Goal: Transaction & Acquisition: Purchase product/service

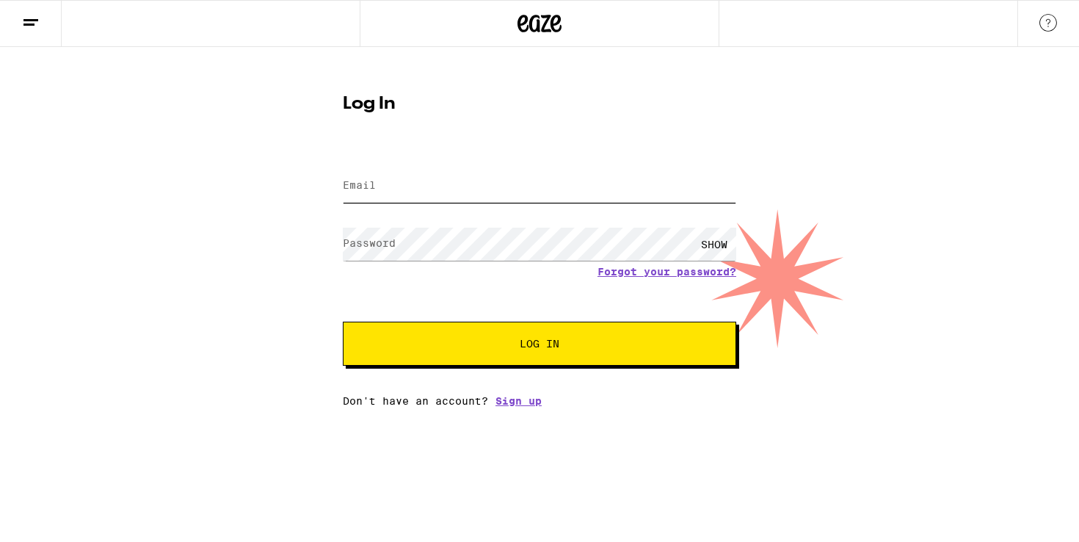
click at [403, 186] on input "Email" at bounding box center [539, 186] width 393 height 33
type input "[EMAIL_ADDRESS][DOMAIN_NAME]"
click at [343, 322] on button "Log In" at bounding box center [539, 344] width 393 height 44
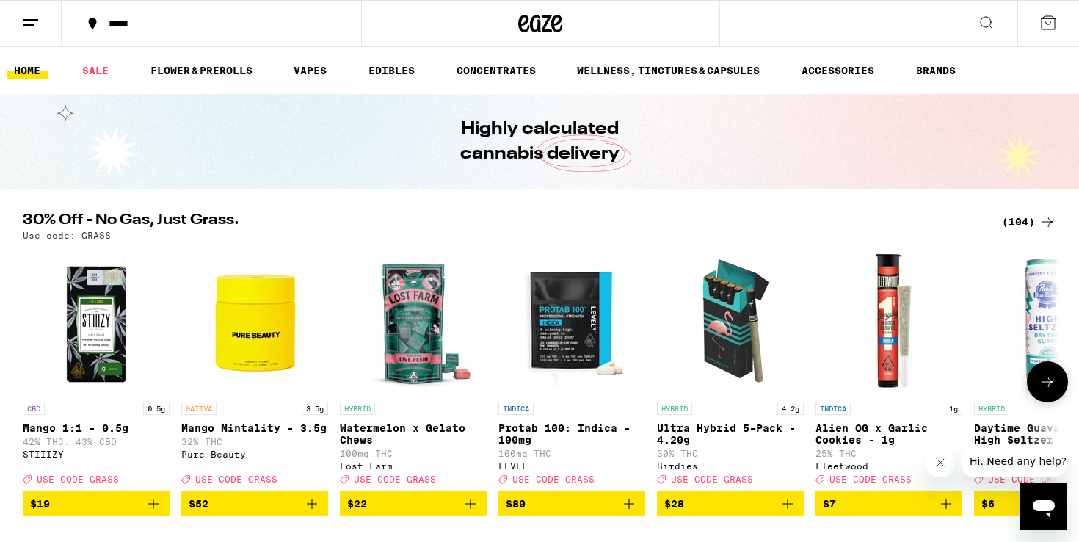
click at [1036, 382] on button at bounding box center [1047, 381] width 41 height 41
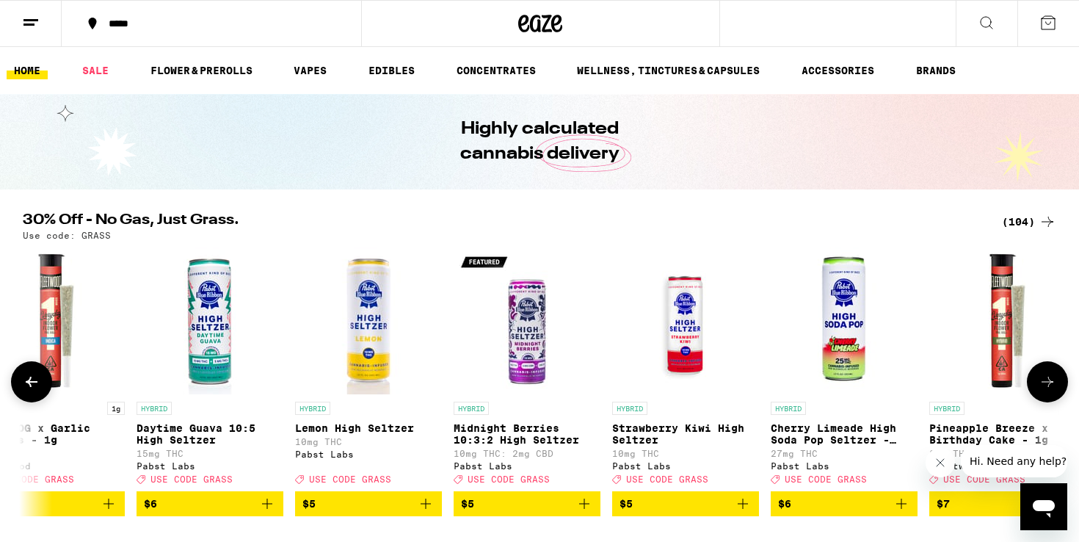
scroll to position [0, 874]
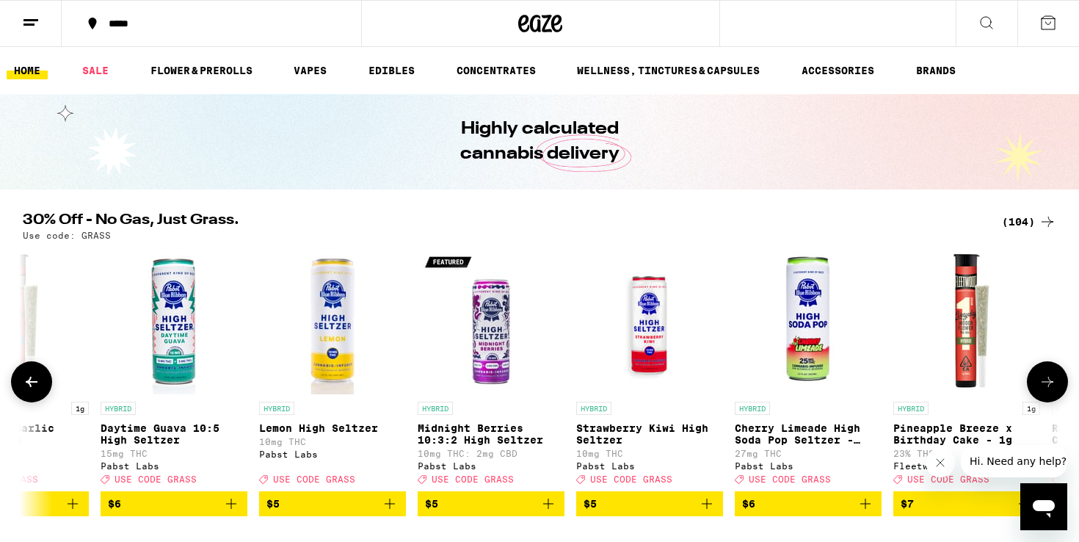
click at [1036, 382] on button at bounding box center [1047, 381] width 41 height 41
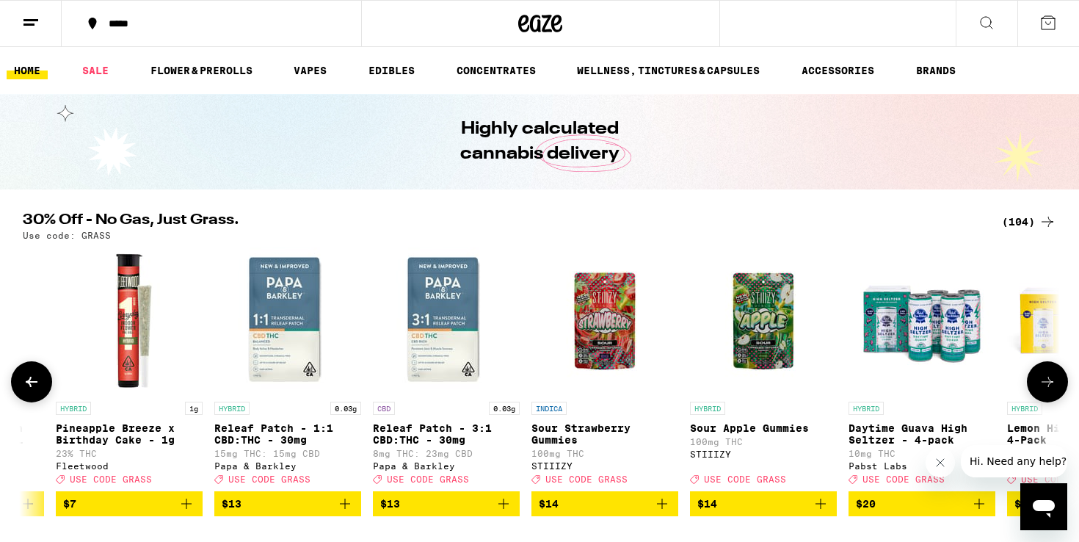
scroll to position [0, 1747]
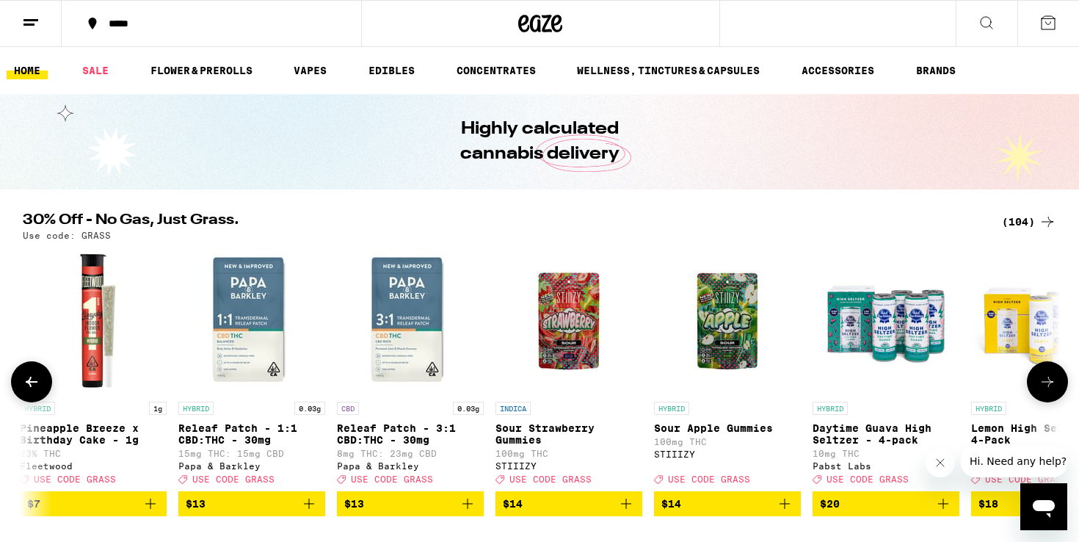
click at [1036, 382] on button at bounding box center [1047, 381] width 41 height 41
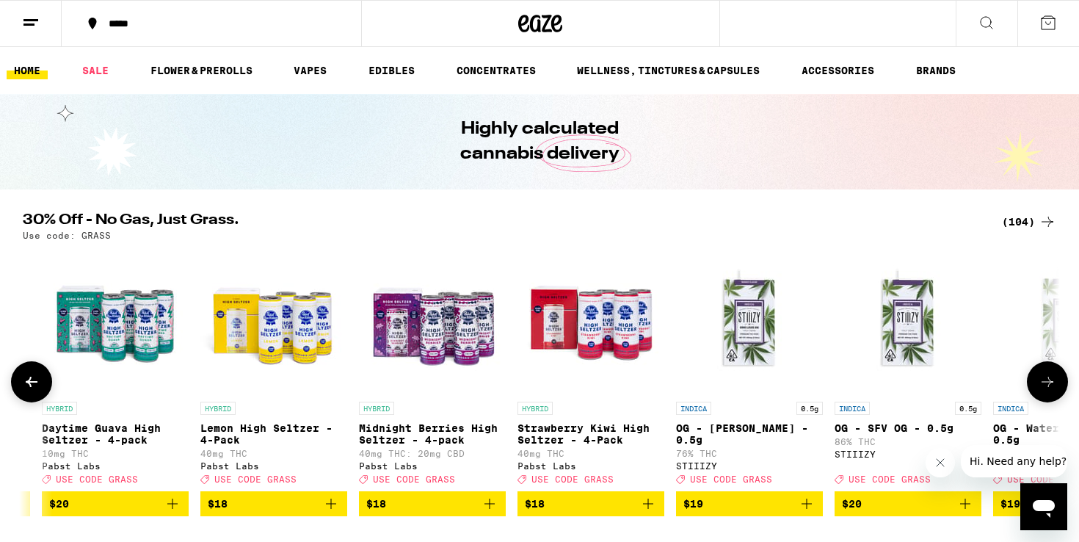
scroll to position [0, 2621]
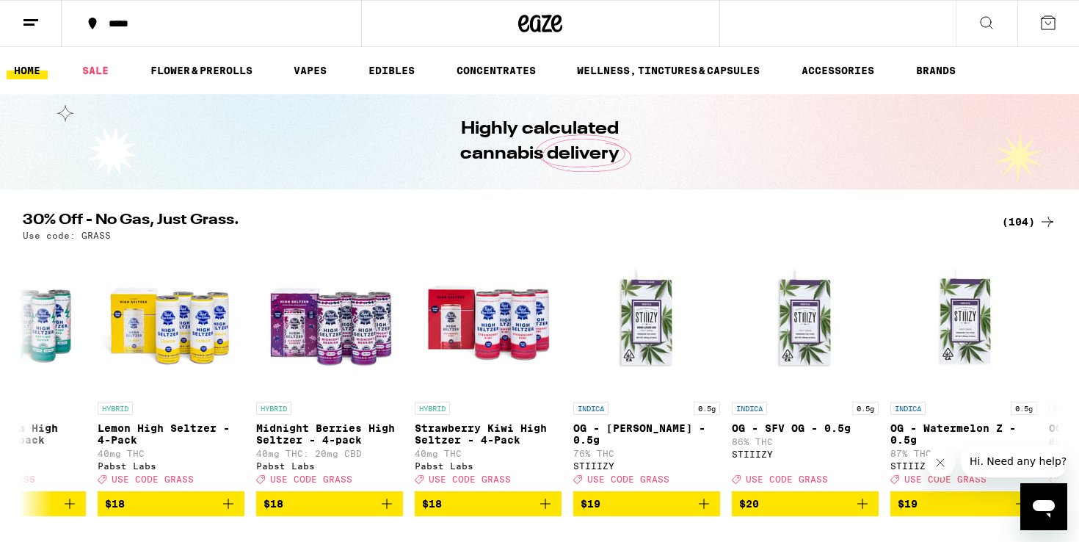
click at [1047, 224] on icon at bounding box center [1048, 222] width 18 height 18
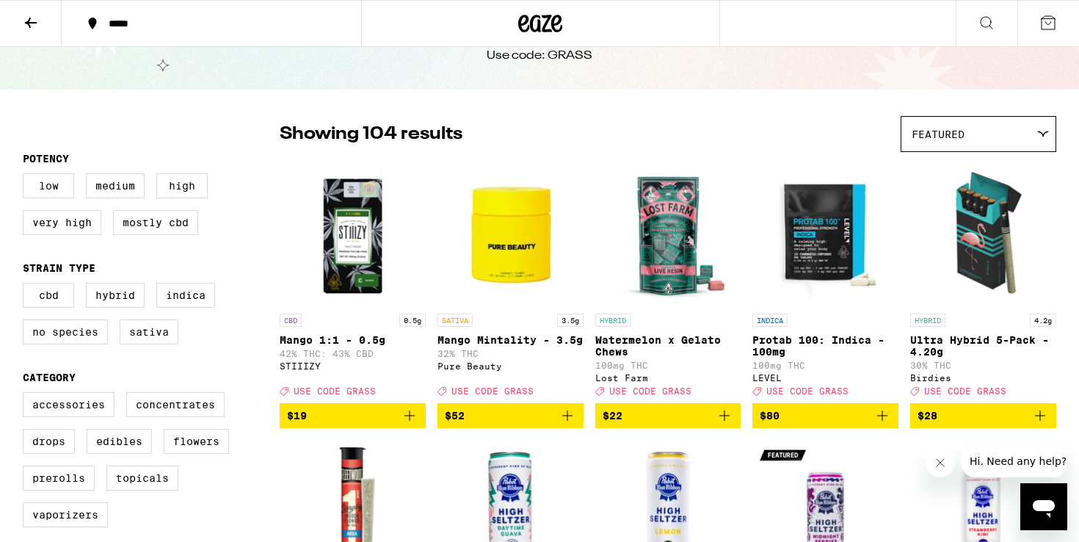
scroll to position [69, 0]
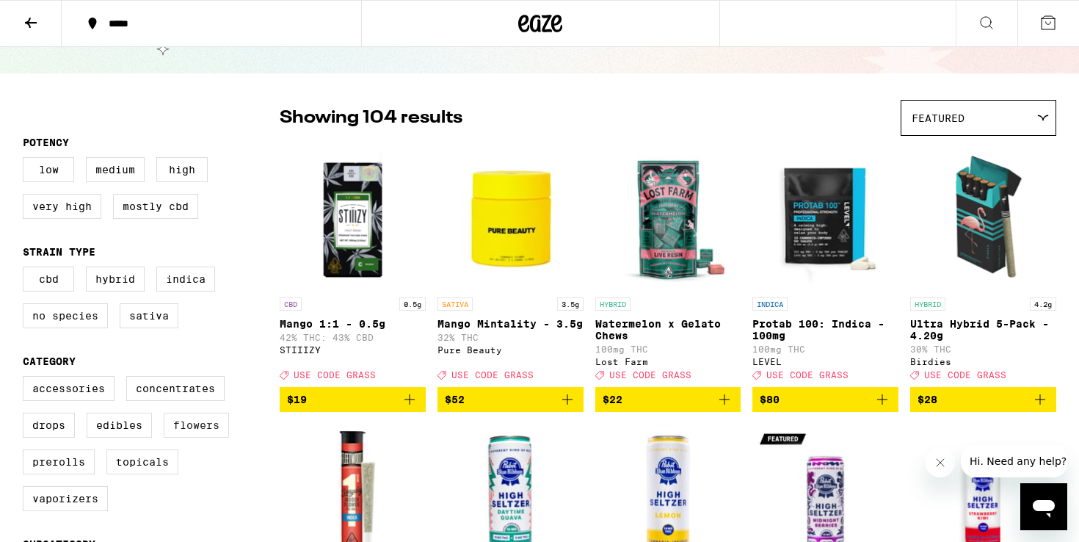
click at [211, 436] on label "Flowers" at bounding box center [196, 425] width 65 height 25
click at [26, 379] on input "Flowers" at bounding box center [26, 378] width 1 height 1
checkbox input "true"
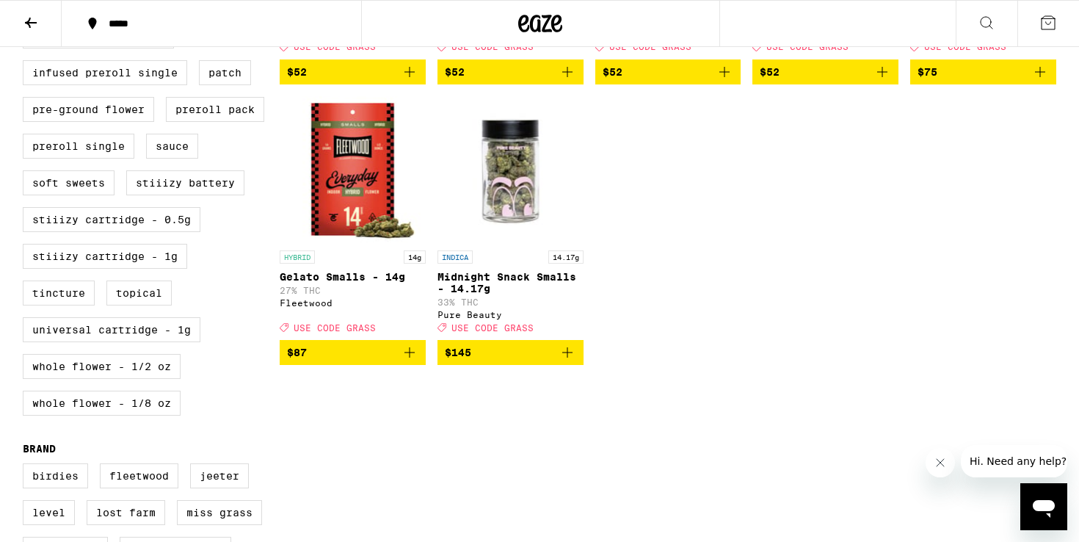
scroll to position [668, 0]
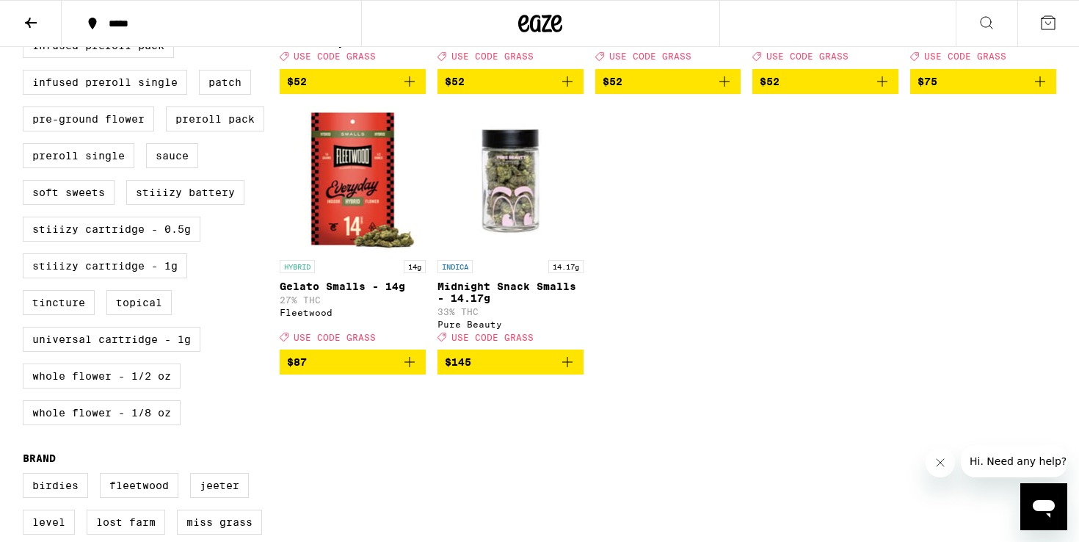
click at [418, 366] on button "$87" at bounding box center [353, 361] width 146 height 25
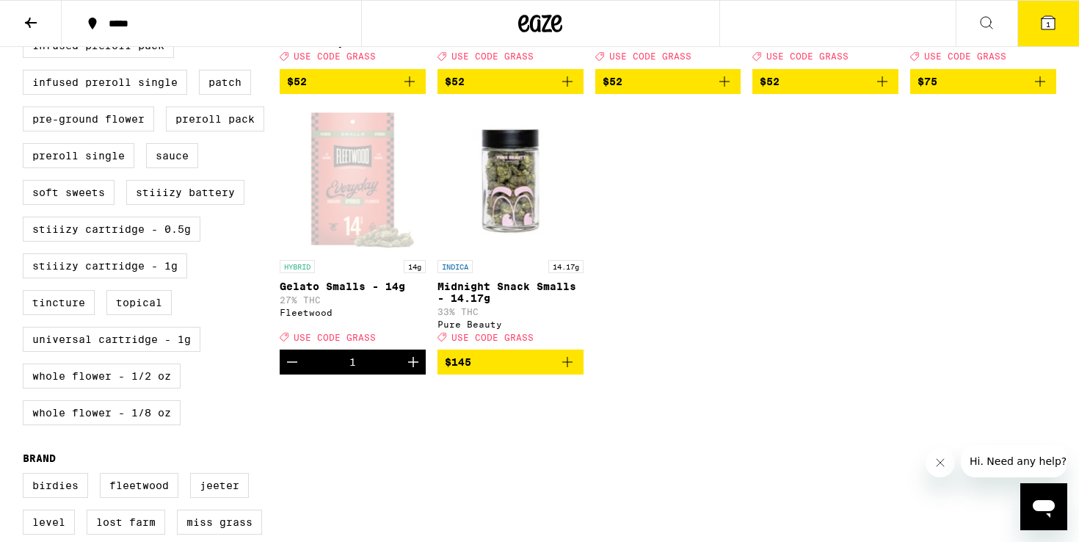
click at [1047, 20] on span "1" at bounding box center [1048, 24] width 4 height 9
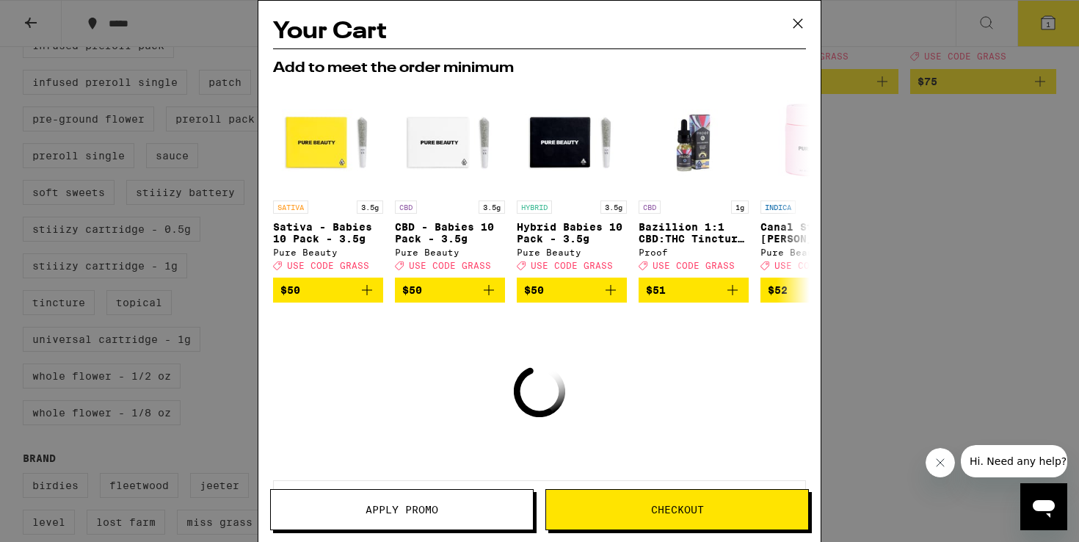
click at [665, 513] on span "Checkout" at bounding box center [677, 509] width 53 height 10
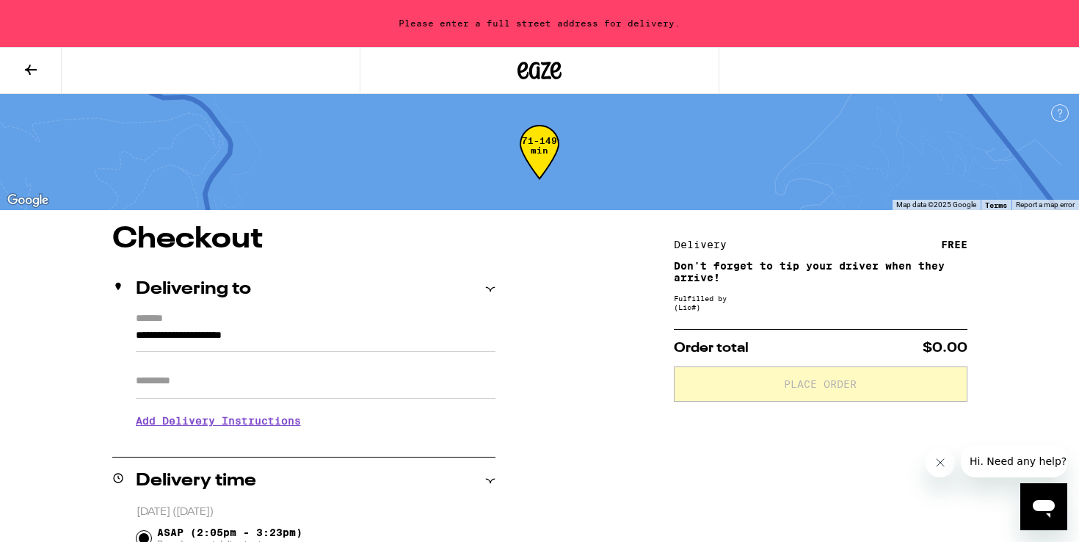
click at [385, 387] on input "Apt/Suite" at bounding box center [316, 380] width 360 height 35
type input "*******"
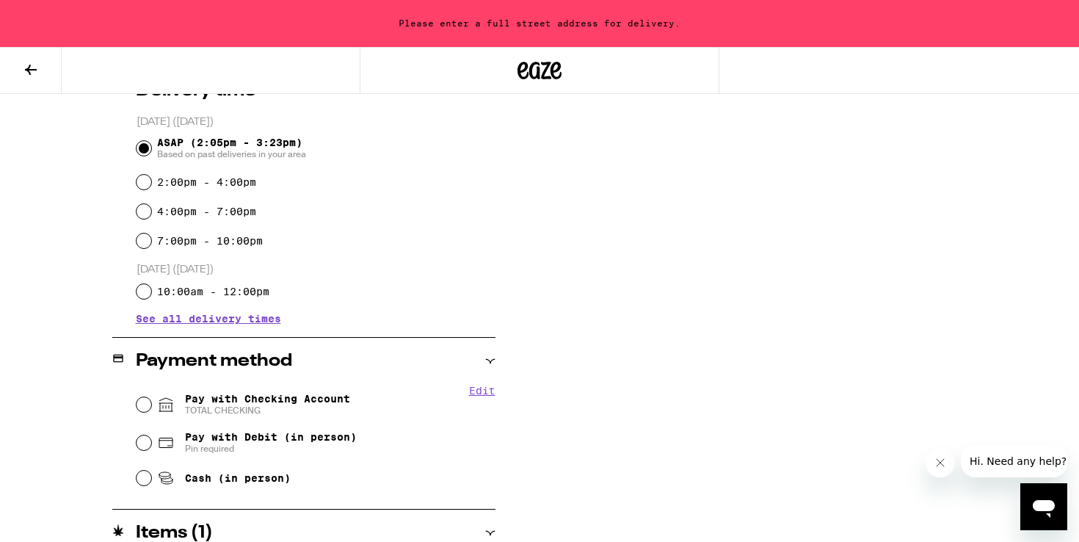
scroll to position [404, 0]
click at [307, 412] on span "TOTAL CHECKING" at bounding box center [267, 409] width 165 height 12
click at [151, 410] on input "Pay with Checking Account TOTAL CHECKING" at bounding box center [144, 403] width 15 height 15
radio input "true"
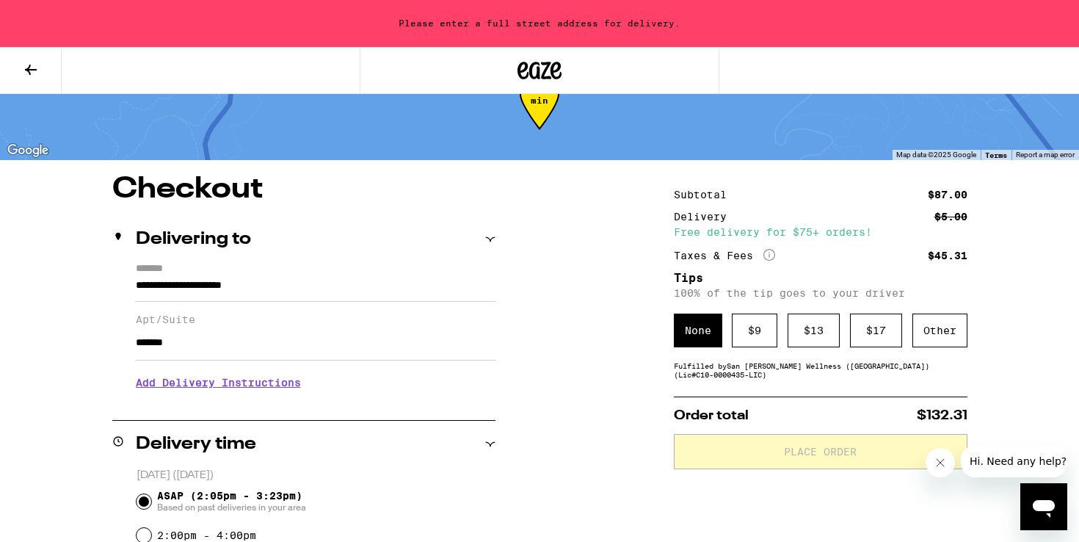
scroll to position [0, 0]
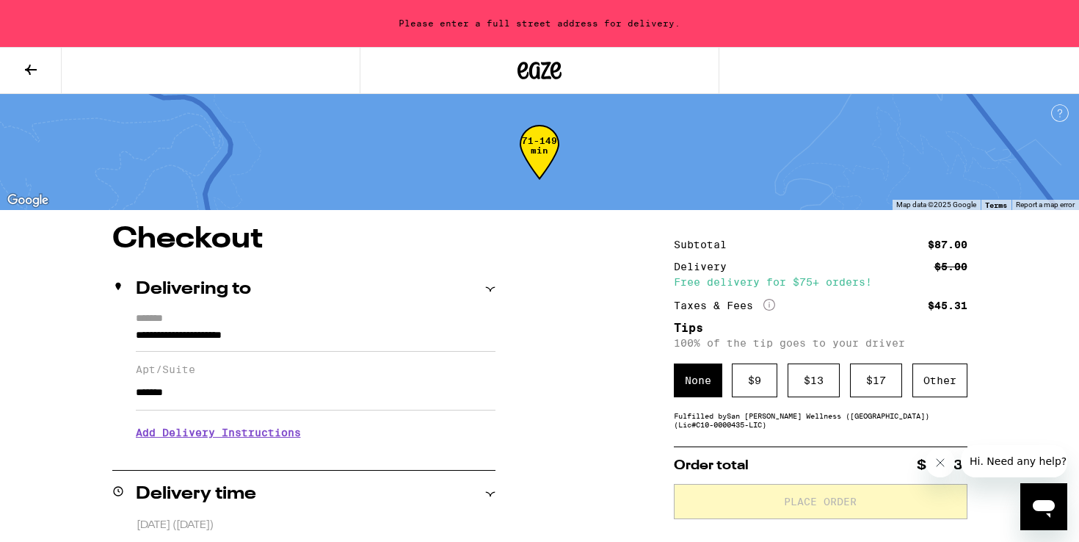
click at [48, 72] on button at bounding box center [31, 71] width 62 height 46
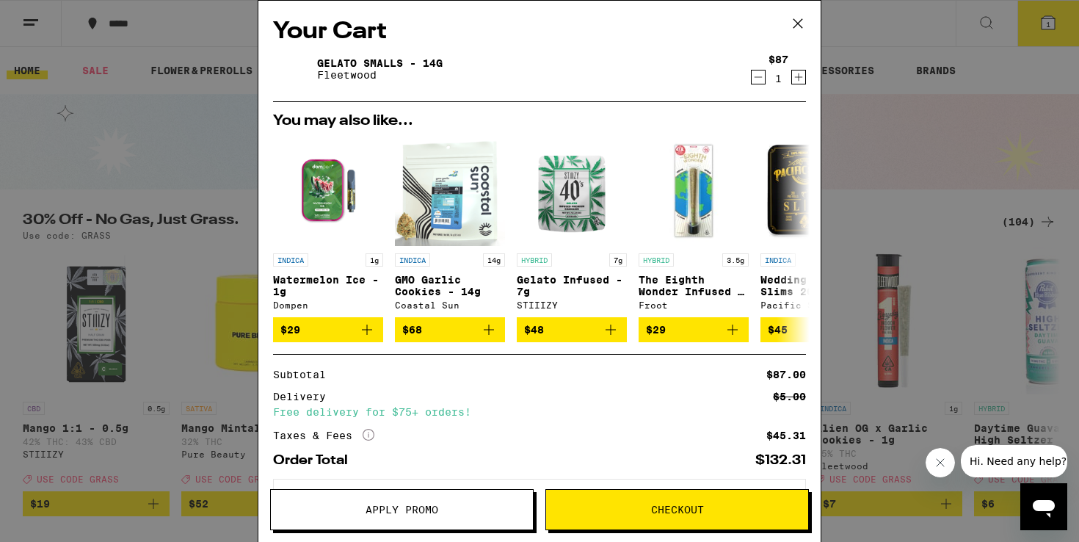
click at [796, 23] on icon at bounding box center [798, 23] width 22 height 22
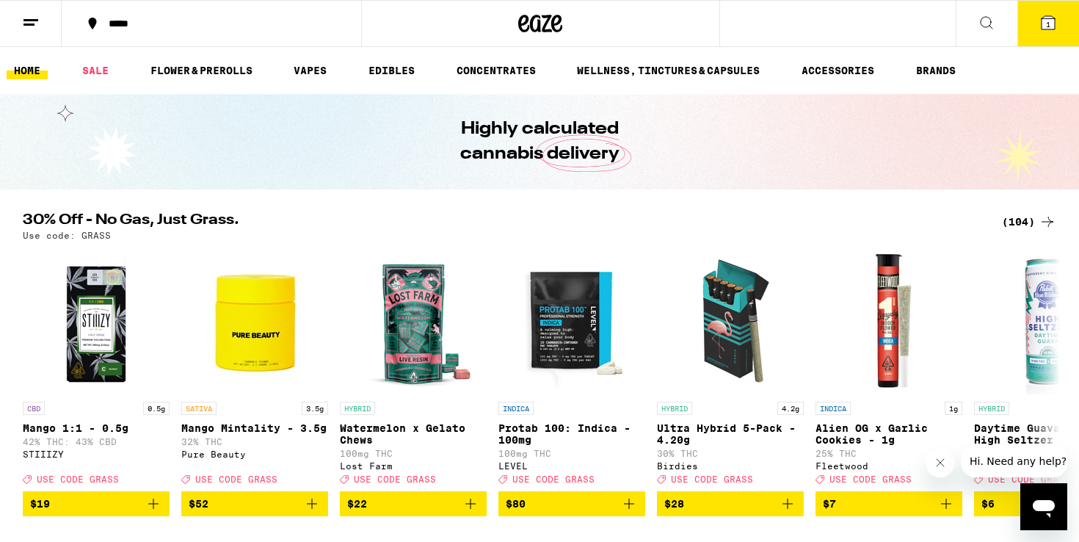
click at [1035, 29] on button "1" at bounding box center [1048, 24] width 62 height 46
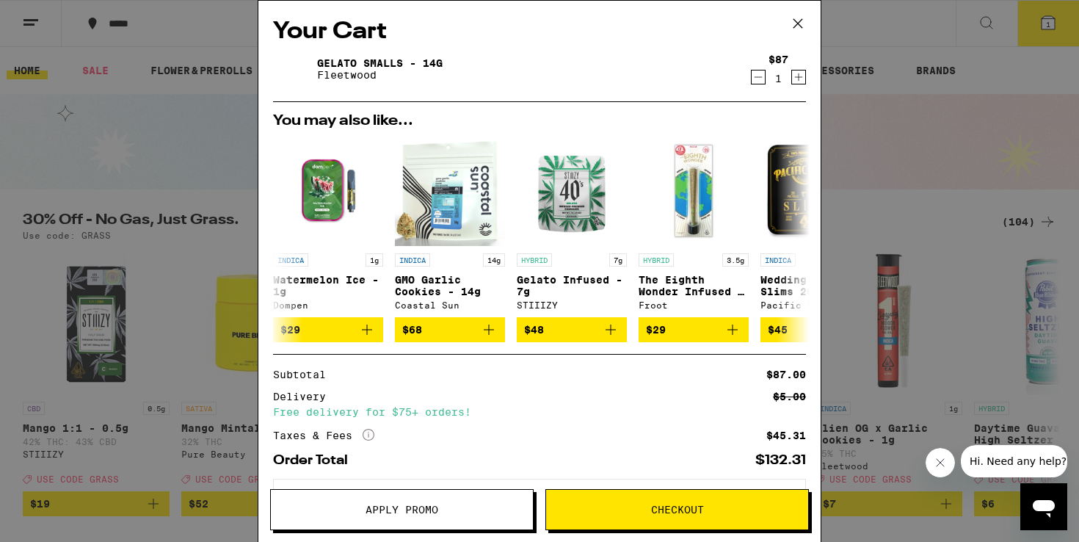
click at [445, 504] on span "Apply Promo" at bounding box center [402, 509] width 262 height 10
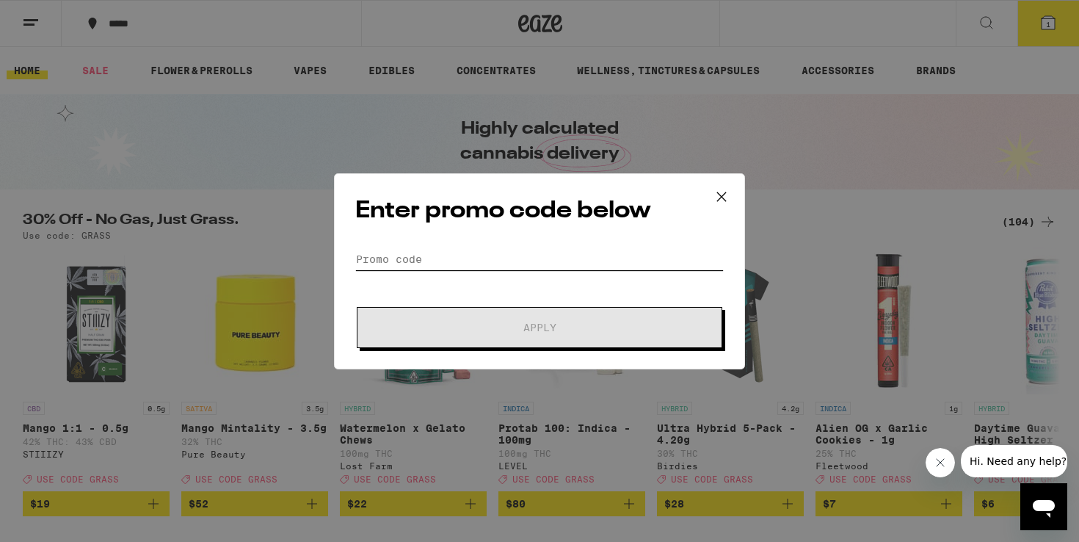
click at [540, 248] on input "Promo Code" at bounding box center [539, 259] width 368 height 22
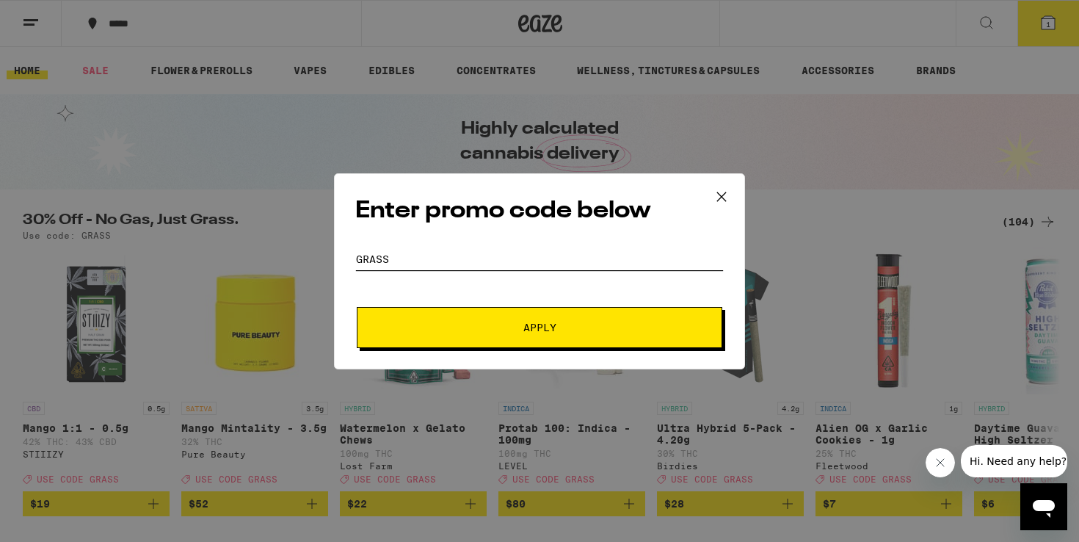
type input "GRASS"
click at [357, 307] on button "Apply" at bounding box center [540, 327] width 366 height 41
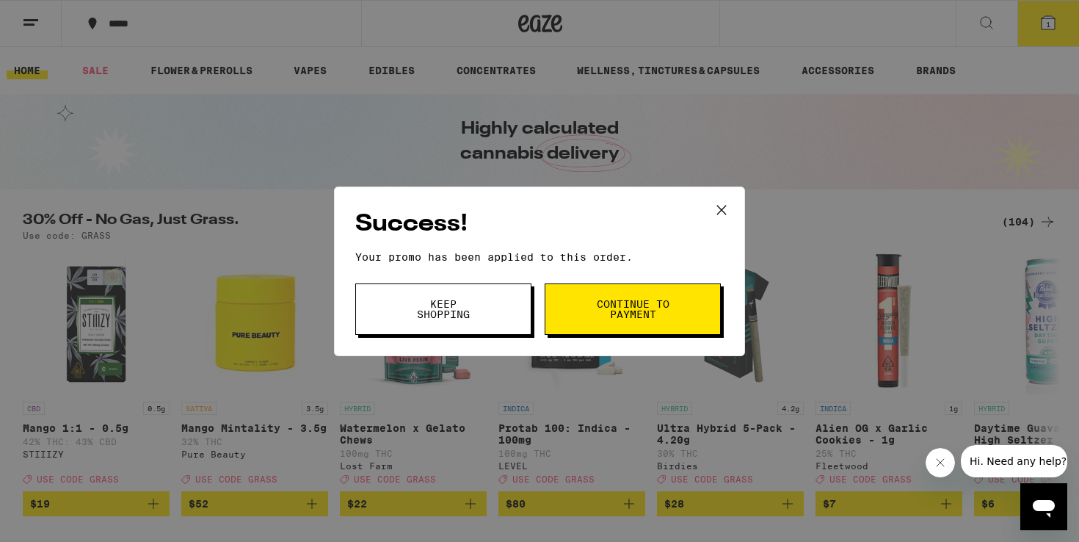
click at [589, 308] on button "Continue to payment" at bounding box center [633, 308] width 176 height 51
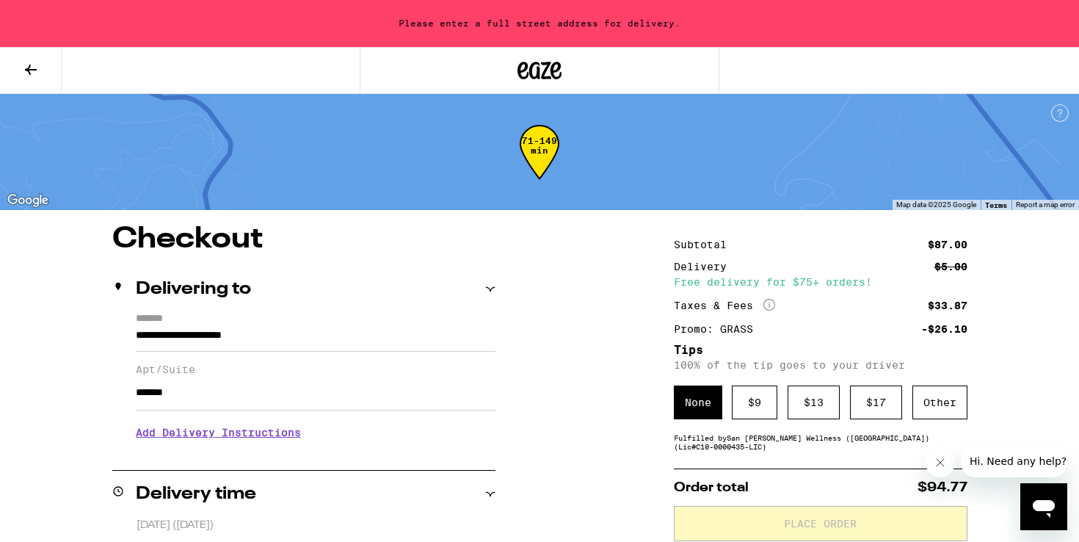
click at [695, 392] on div "None" at bounding box center [698, 402] width 48 height 34
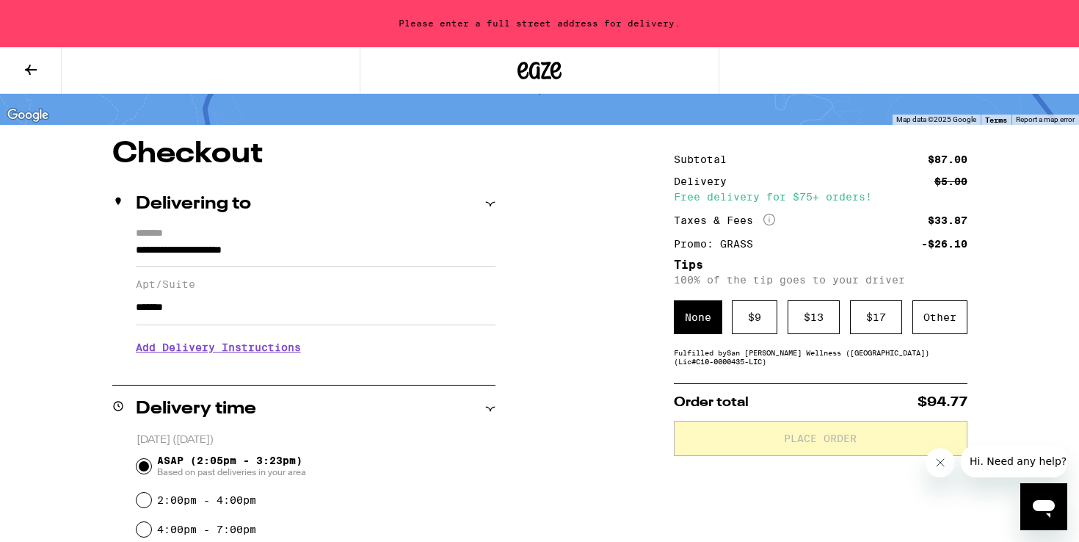
scroll to position [92, 0]
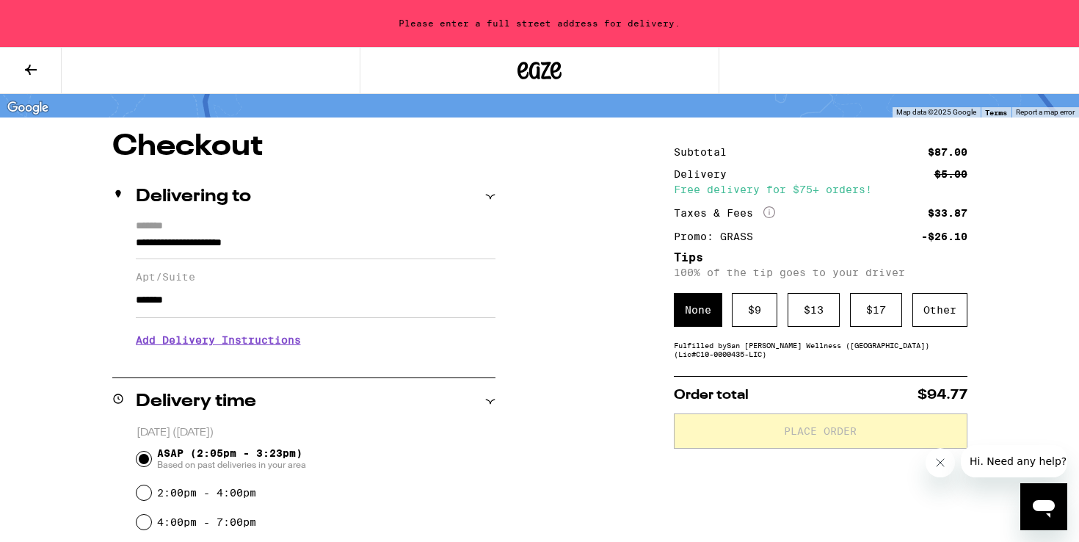
click at [343, 316] on input "*******" at bounding box center [316, 300] width 360 height 35
click at [330, 251] on input "**********" at bounding box center [316, 246] width 360 height 25
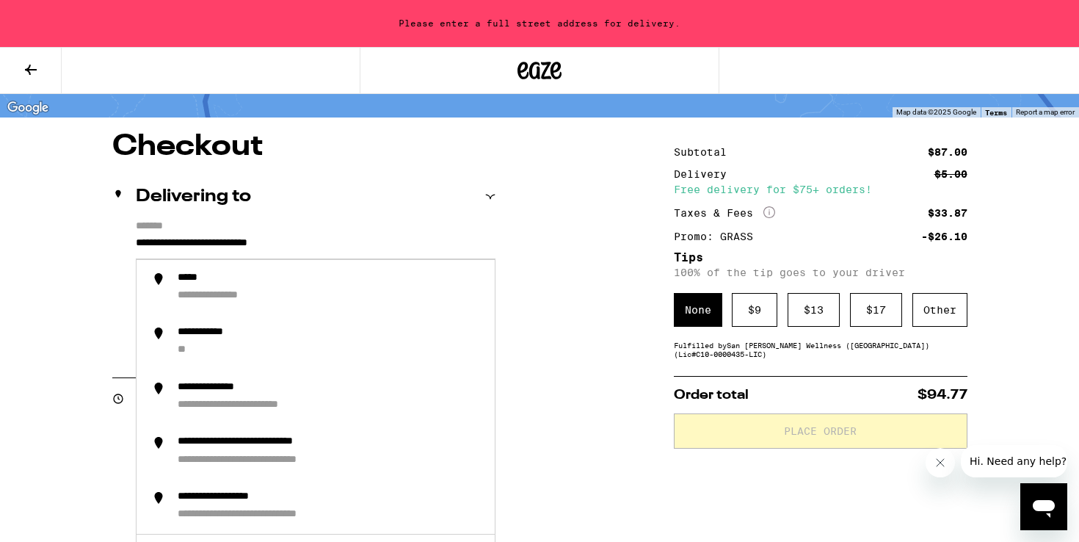
click at [468, 248] on input "**********" at bounding box center [316, 246] width 360 height 25
click at [535, 255] on div "**********" at bounding box center [539, 550] width 1057 height 836
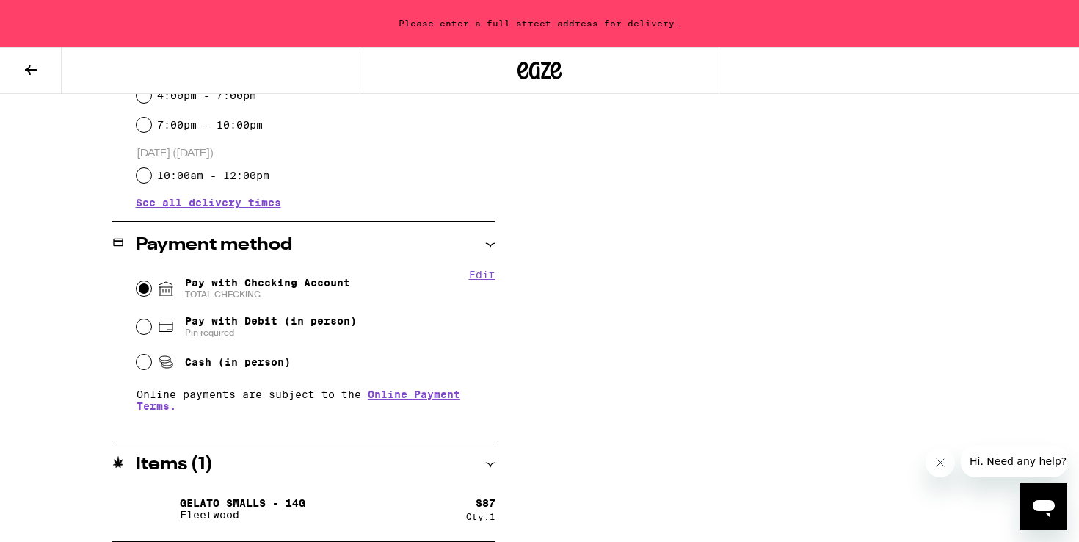
scroll to position [0, 0]
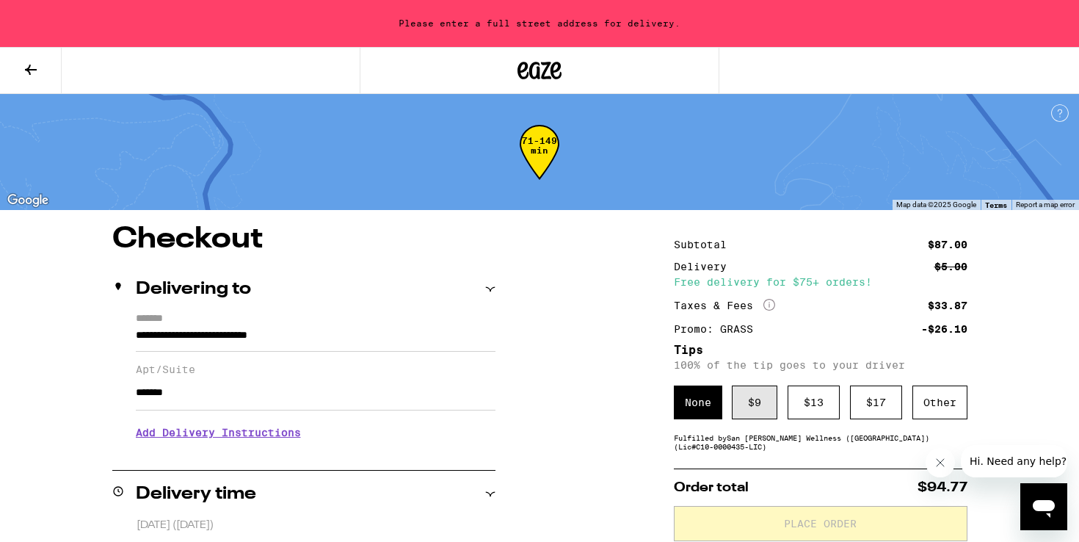
click at [752, 407] on div "$ 9" at bounding box center [755, 402] width 46 height 34
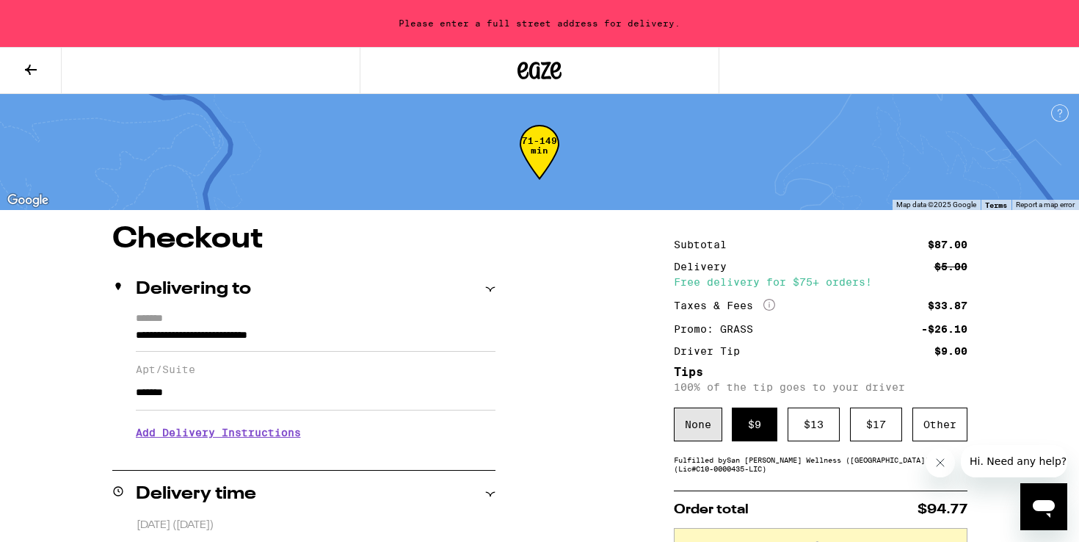
click at [697, 425] on div "None" at bounding box center [698, 424] width 48 height 34
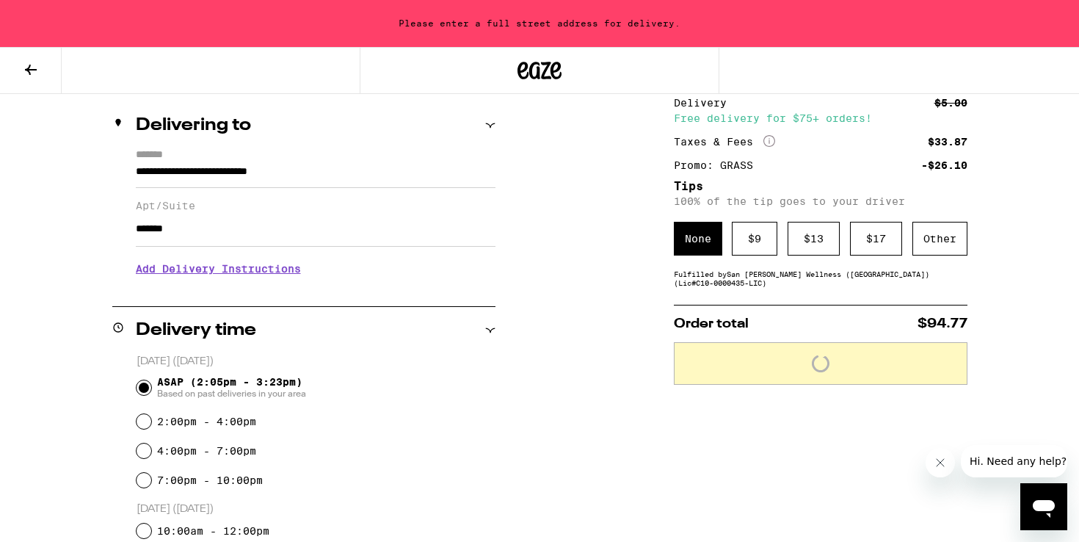
scroll to position [193, 0]
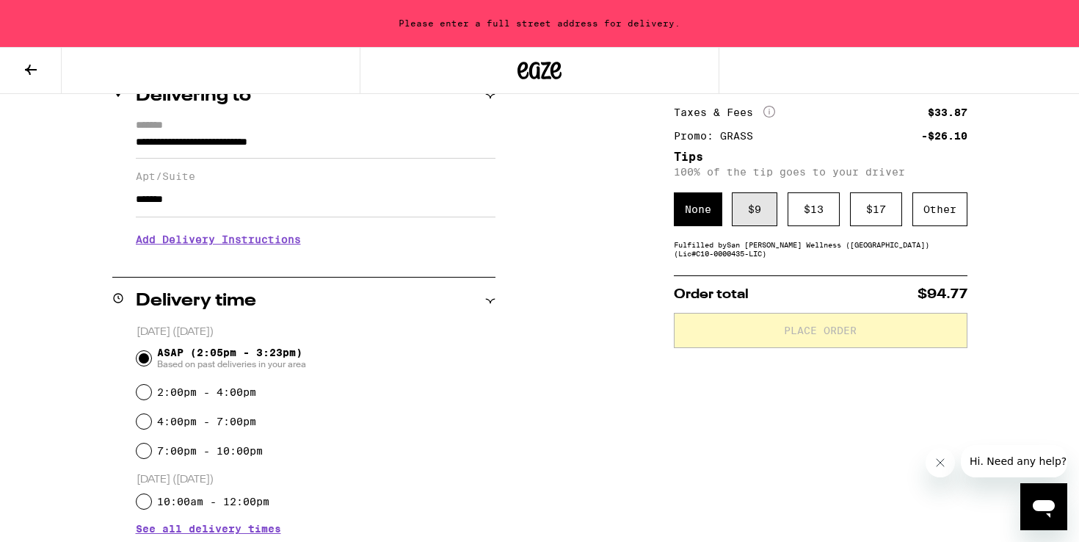
click at [767, 214] on div "$ 9" at bounding box center [755, 209] width 46 height 34
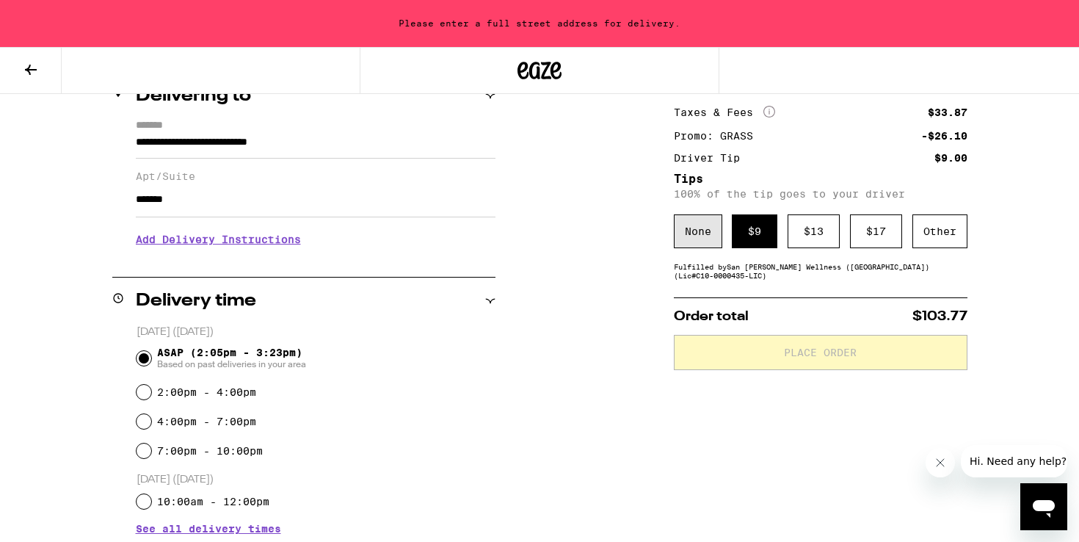
click at [721, 224] on div "None" at bounding box center [698, 231] width 48 height 34
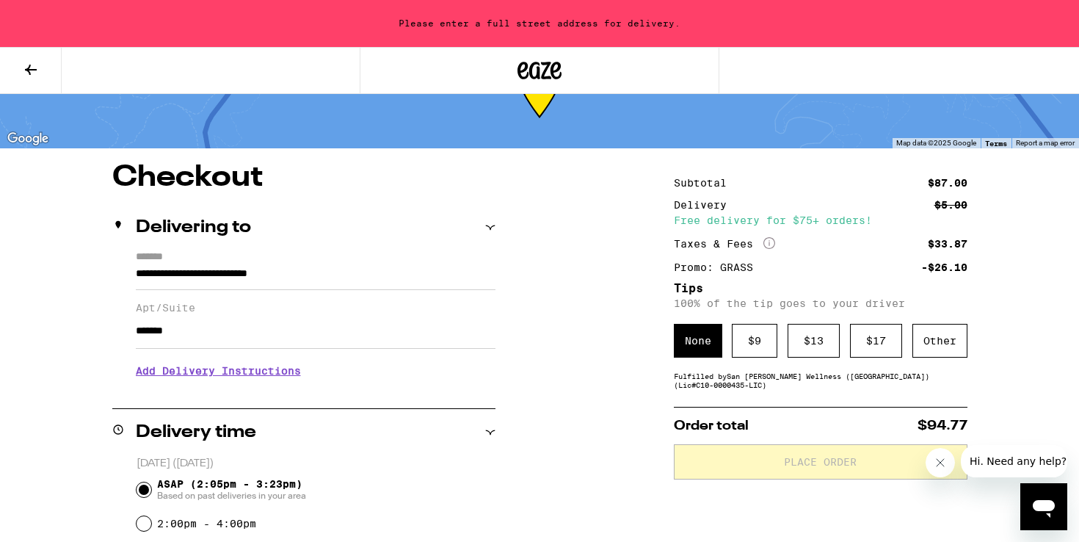
scroll to position [51, 0]
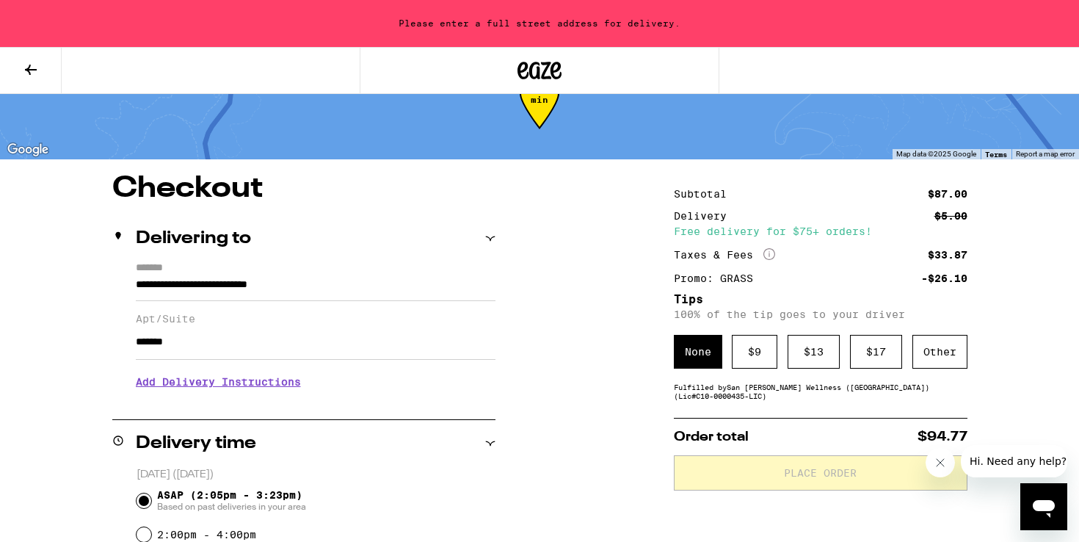
click at [359, 291] on input "**********" at bounding box center [316, 288] width 360 height 25
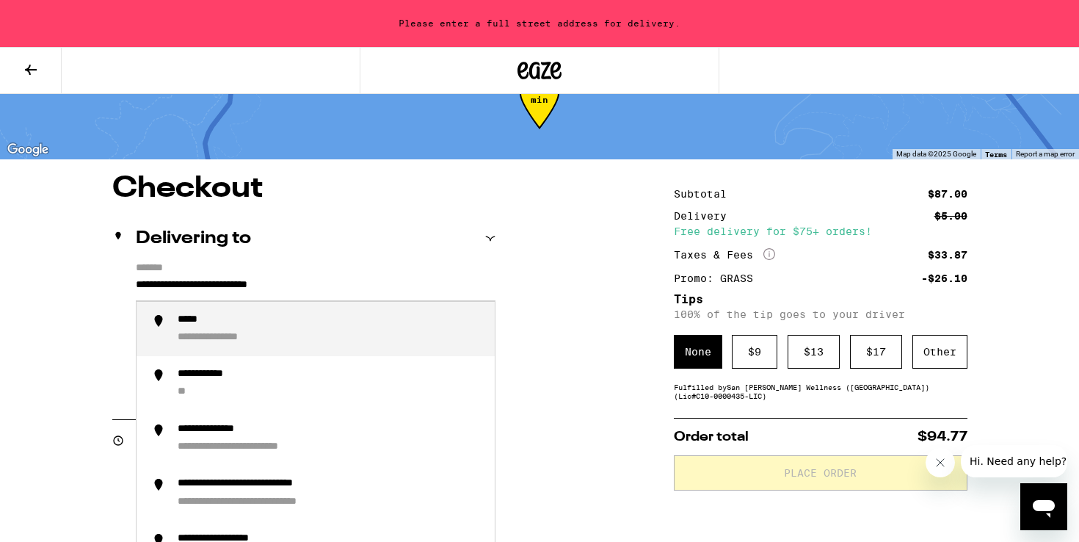
click at [359, 291] on input "**********" at bounding box center [316, 288] width 360 height 25
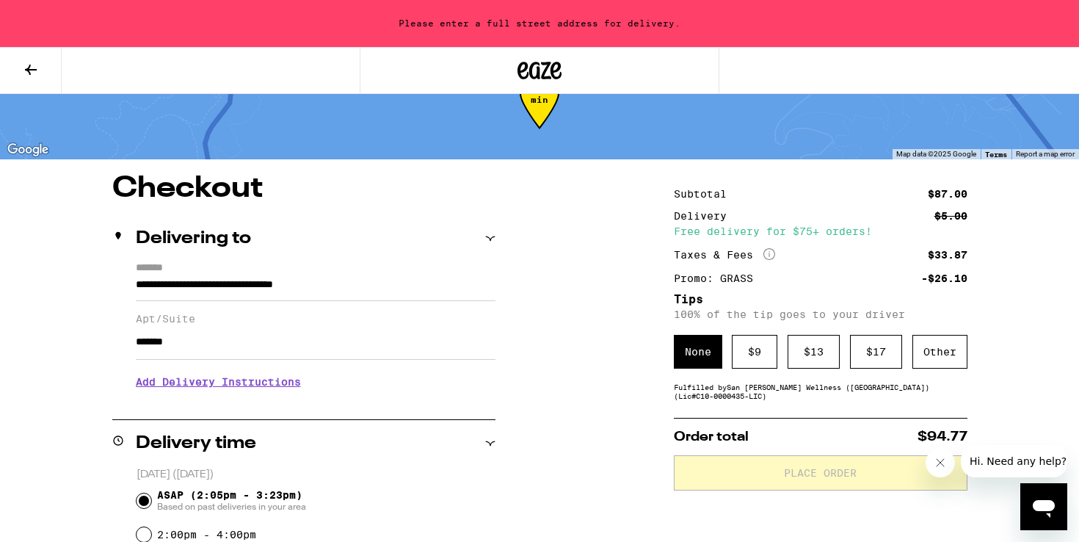
type input "**********"
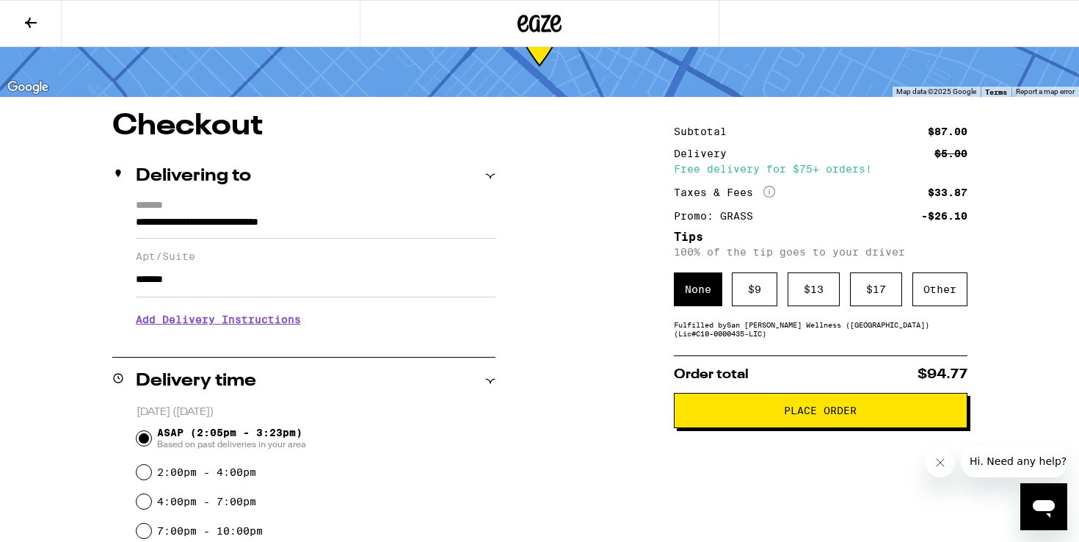
scroll to position [68, 0]
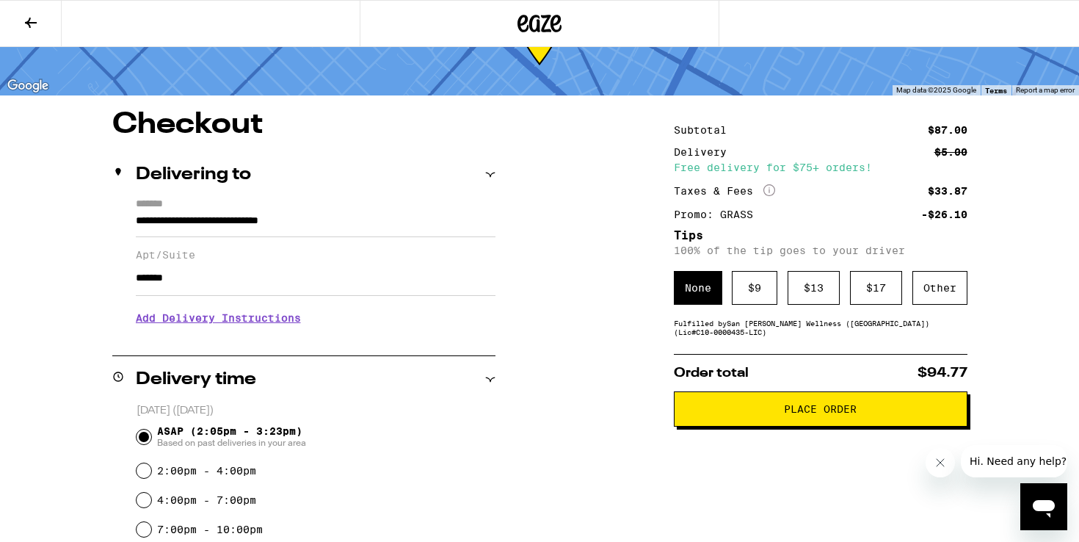
click at [749, 407] on button "Place Order" at bounding box center [821, 408] width 294 height 35
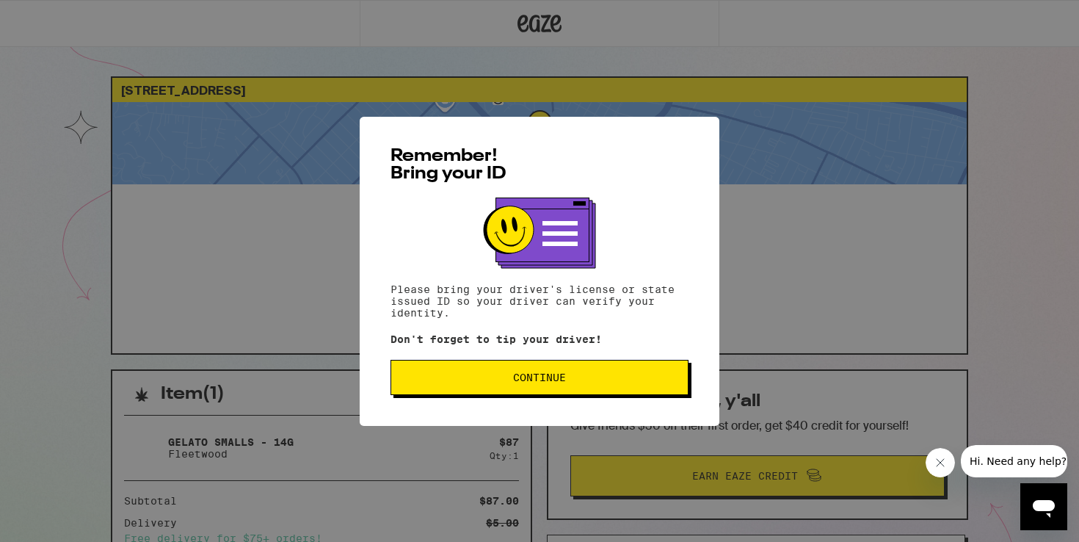
click at [634, 382] on span "Continue" at bounding box center [539, 377] width 273 height 10
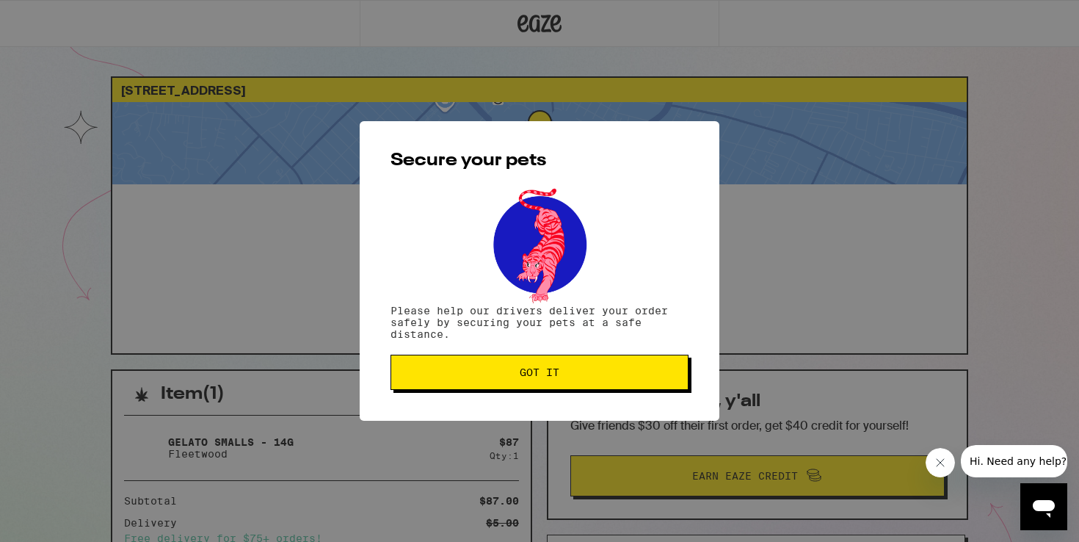
click at [554, 373] on span "Got it" at bounding box center [540, 372] width 40 height 10
